Goal: Book appointment/travel/reservation

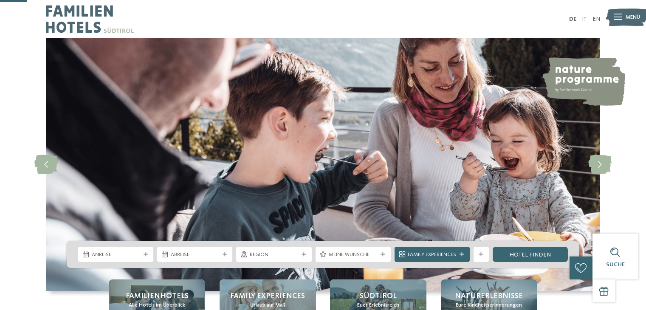
click at [133, 251] on span "Anreise" at bounding box center [116, 255] width 48 height 8
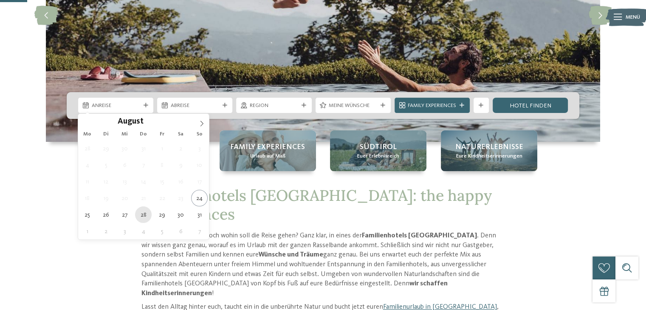
type div "[DATE]"
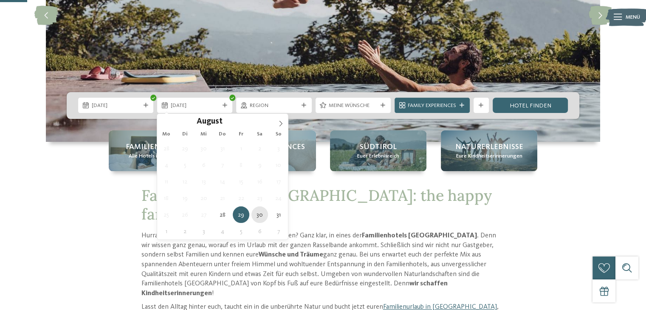
type div "[DATE]"
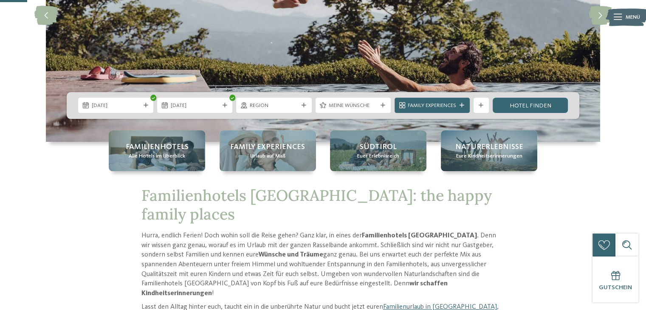
click at [279, 96] on div "[DATE] [DATE]" at bounding box center [323, 105] width 513 height 27
click at [279, 106] on span "Region" at bounding box center [274, 106] width 48 height 8
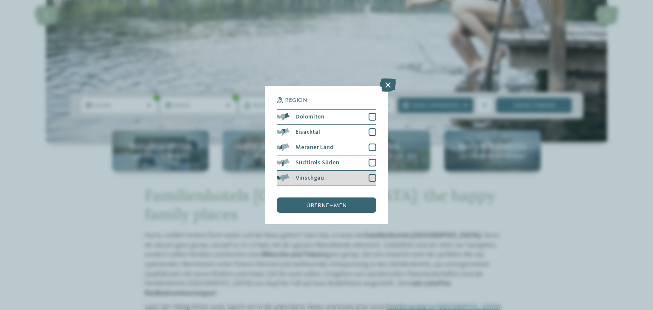
click at [309, 181] on span "Vinschgau" at bounding box center [309, 178] width 28 height 6
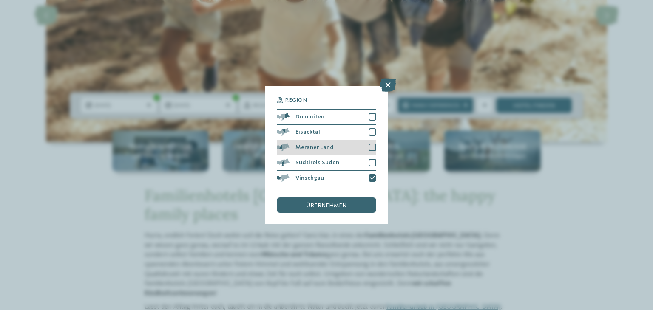
click at [320, 144] on div "Meraner Land" at bounding box center [326, 147] width 99 height 15
click at [321, 205] on span "übernehmen" at bounding box center [326, 206] width 40 height 6
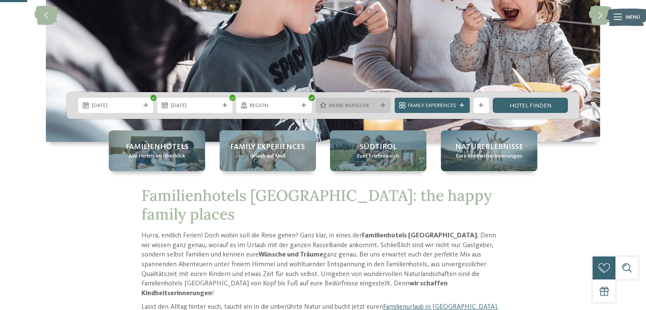
click at [357, 105] on span "Meine Wünsche" at bounding box center [353, 106] width 48 height 8
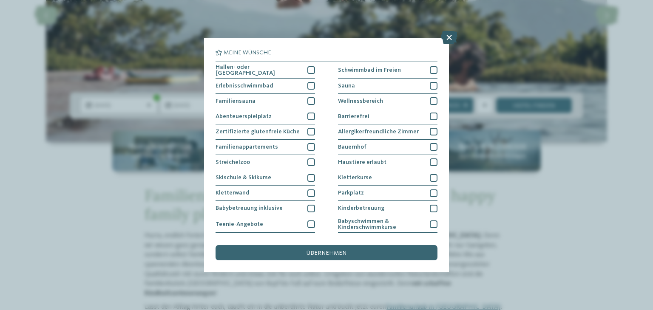
click at [453, 39] on icon at bounding box center [449, 38] width 17 height 14
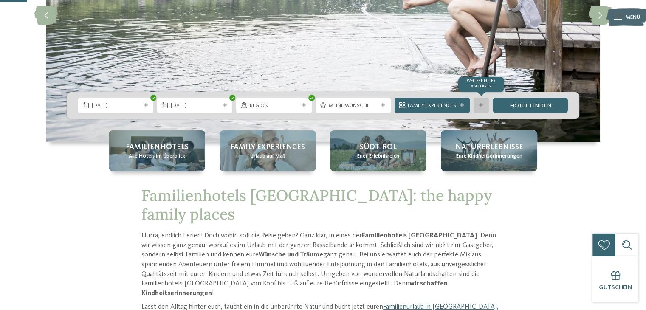
click at [479, 108] on icon at bounding box center [481, 105] width 5 height 5
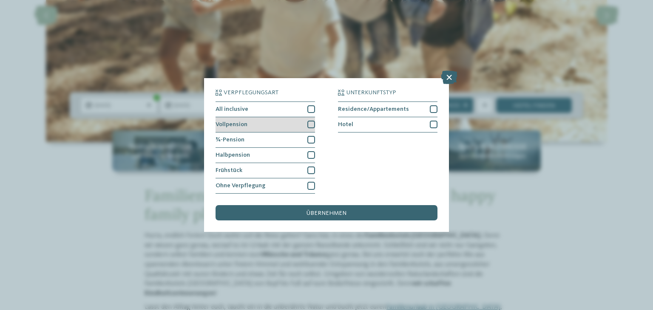
click at [311, 125] on div at bounding box center [311, 125] width 8 height 8
click at [311, 143] on div at bounding box center [311, 140] width 8 height 8
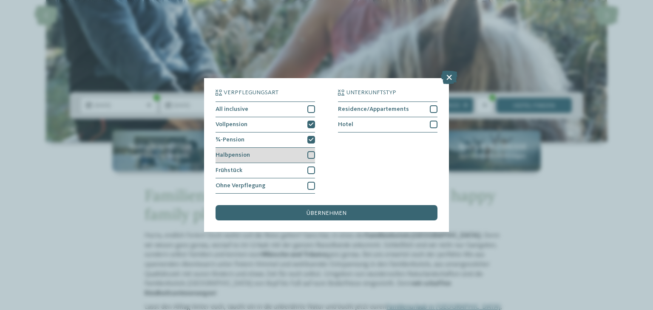
click at [311, 156] on div at bounding box center [311, 155] width 8 height 8
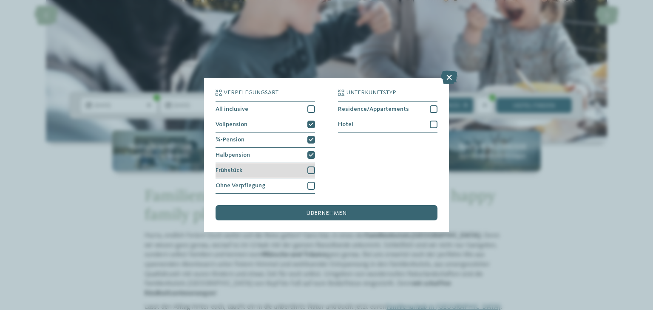
click at [311, 172] on div at bounding box center [311, 171] width 8 height 8
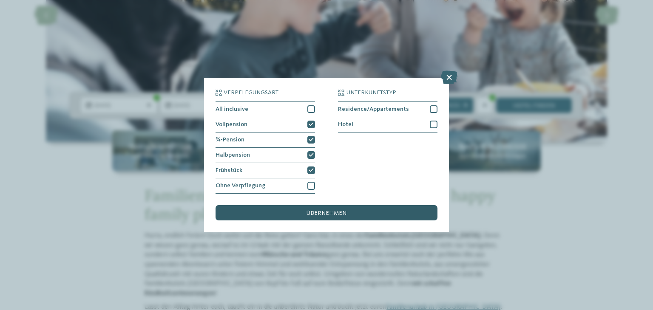
click at [310, 209] on div "übernehmen" at bounding box center [326, 212] width 222 height 15
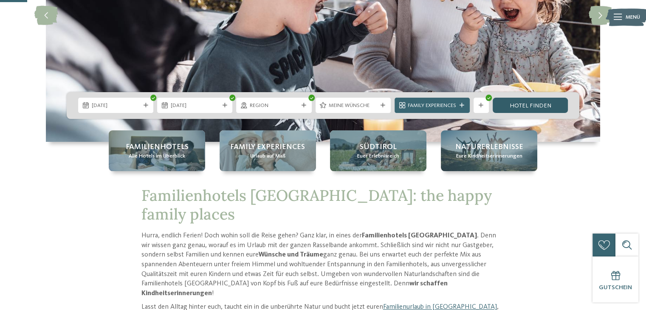
click at [539, 101] on link "Hotel finden" at bounding box center [530, 105] width 75 height 15
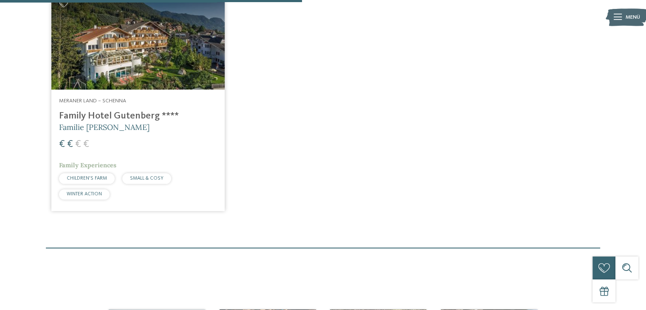
scroll to position [309, 0]
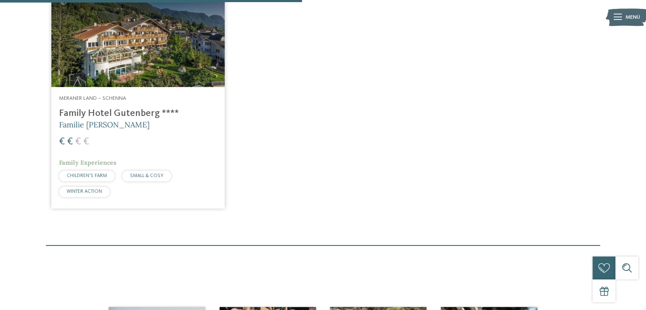
click at [186, 67] on img at bounding box center [137, 38] width 173 height 98
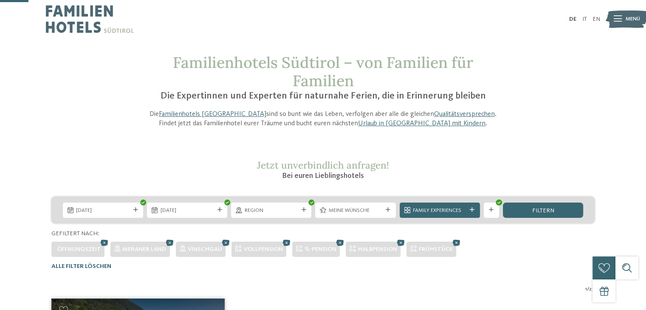
scroll to position [36, 0]
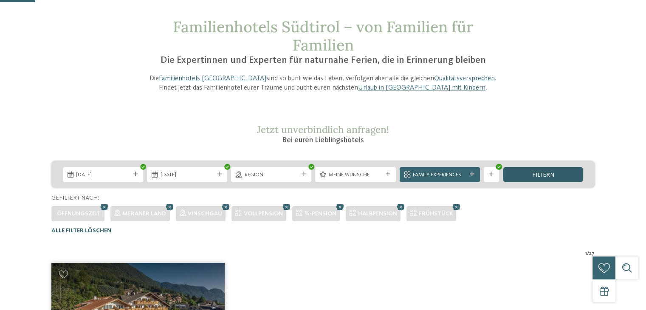
click at [521, 172] on div "filtern" at bounding box center [543, 174] width 80 height 15
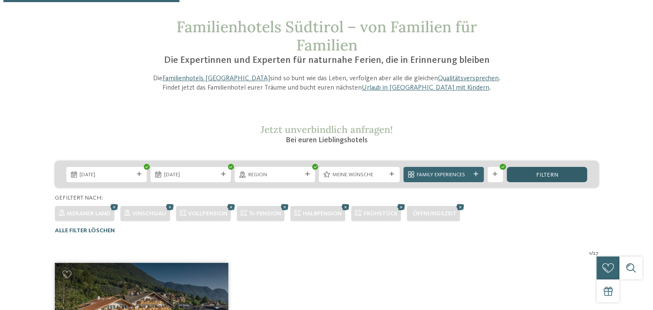
scroll to position [246, 0]
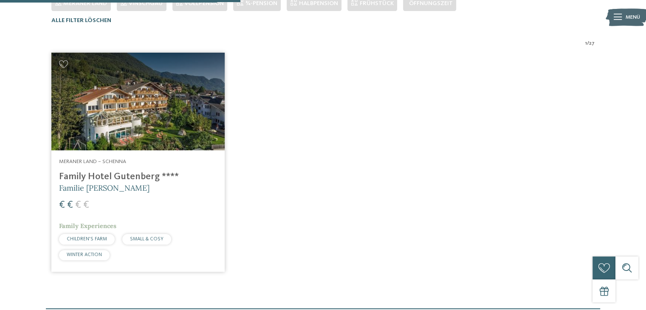
click at [134, 181] on h4 "Family Hotel Gutenberg ****" at bounding box center [138, 176] width 158 height 11
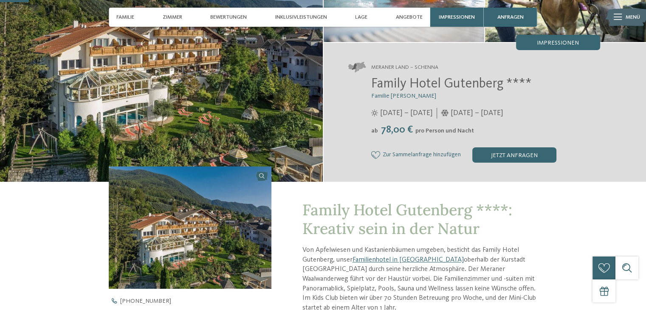
scroll to position [117, 0]
click at [186, 67] on img at bounding box center [161, 51] width 323 height 260
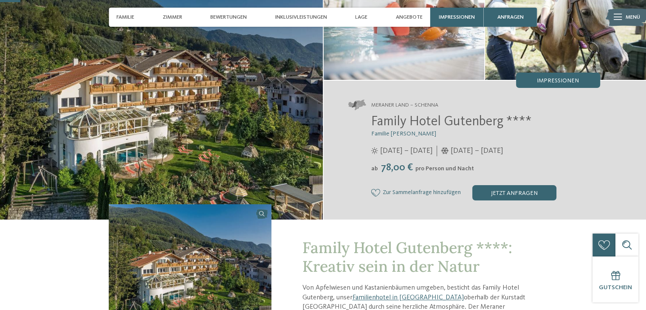
scroll to position [78, 0]
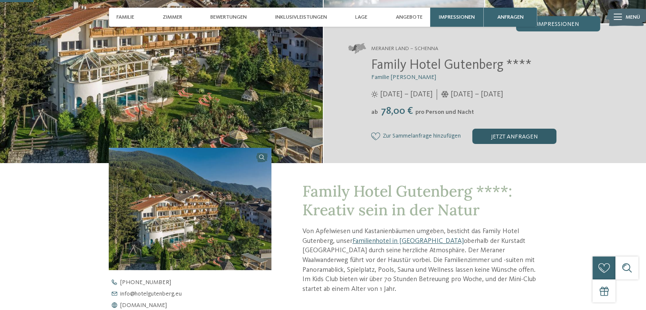
click at [491, 134] on div "jetzt anfragen" at bounding box center [514, 136] width 84 height 15
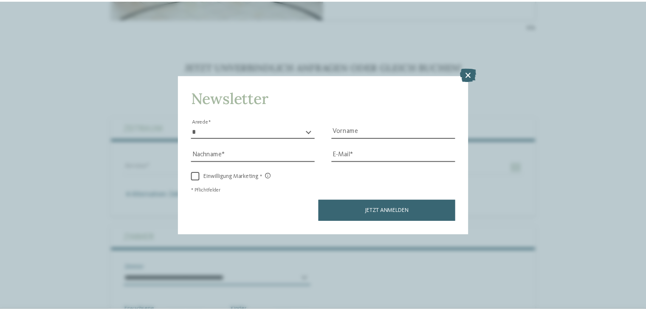
scroll to position [1813, 0]
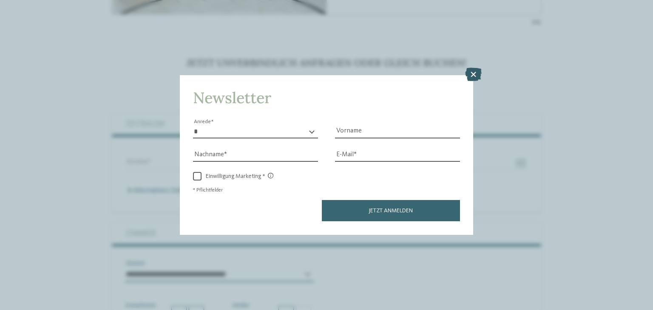
click at [471, 76] on icon at bounding box center [473, 75] width 17 height 14
